Goal: Navigation & Orientation: Find specific page/section

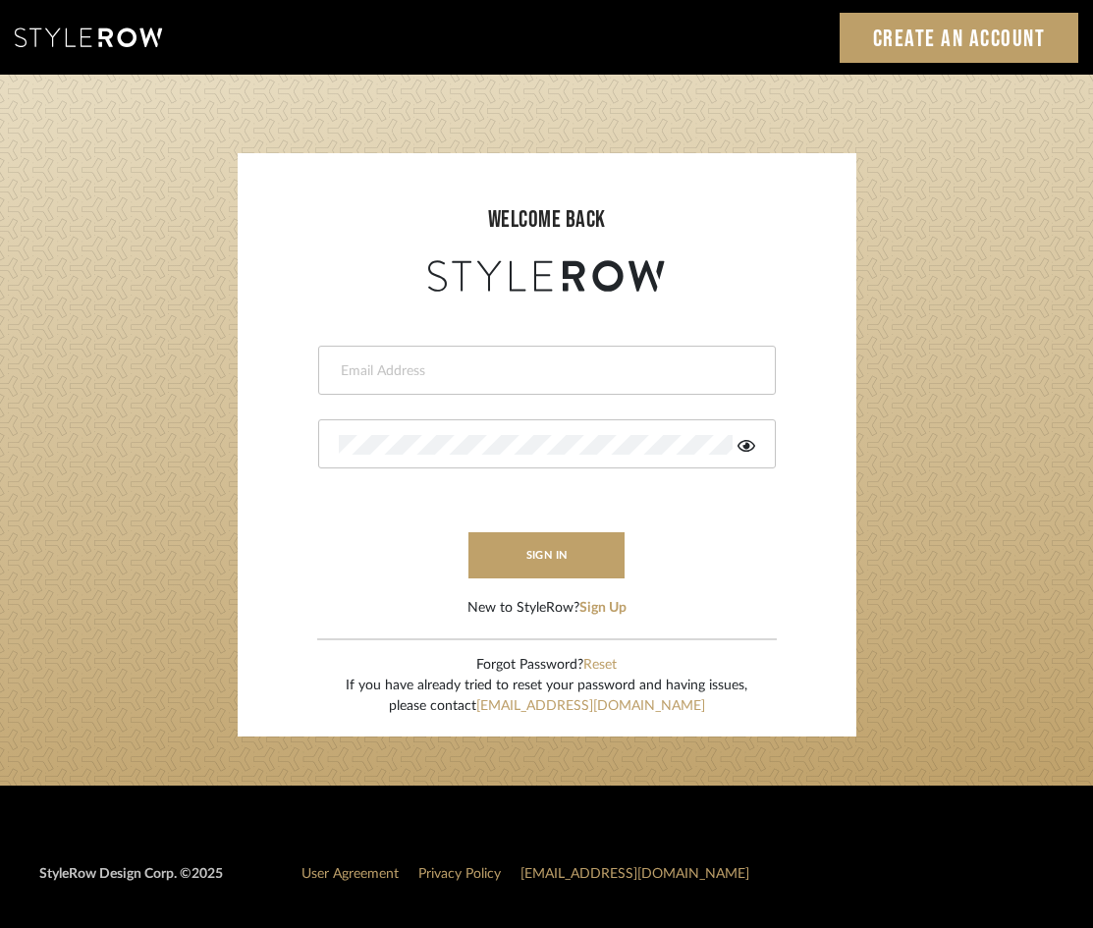
click at [528, 375] on input "email" at bounding box center [544, 371] width 411 height 20
type input "[EMAIL_ADDRESS][DOMAIN_NAME]"
click at [514, 540] on button "sign in" at bounding box center [546, 555] width 157 height 46
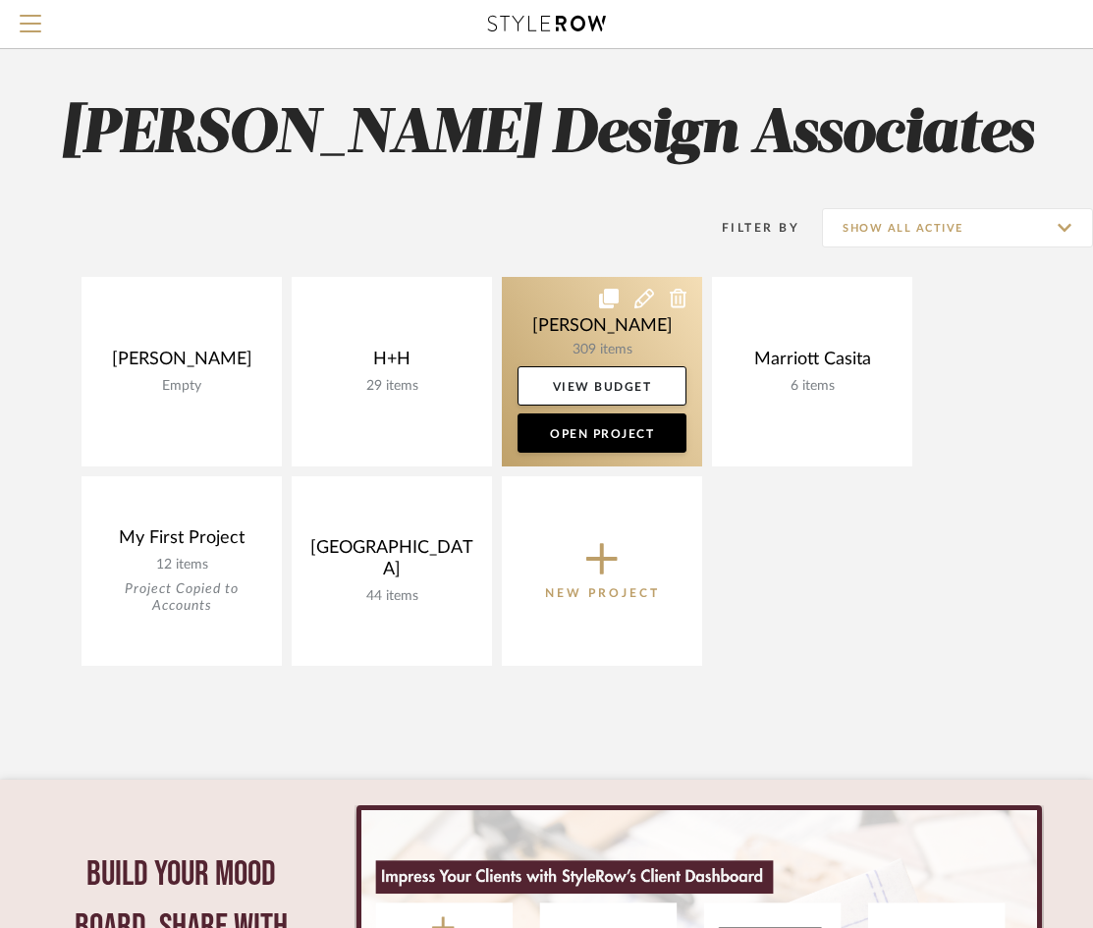
click at [608, 345] on link at bounding box center [602, 371] width 200 height 189
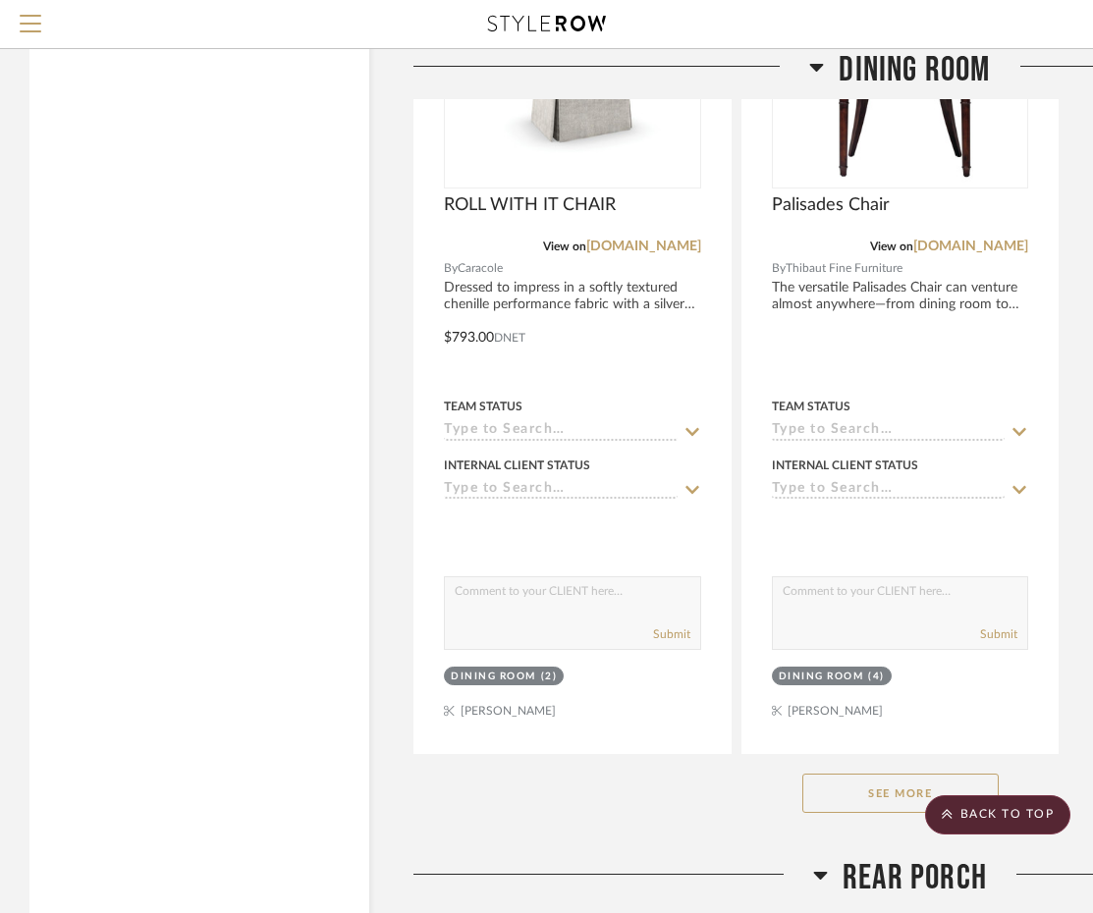
scroll to position [6551, 0]
